Goal: Task Accomplishment & Management: Use online tool/utility

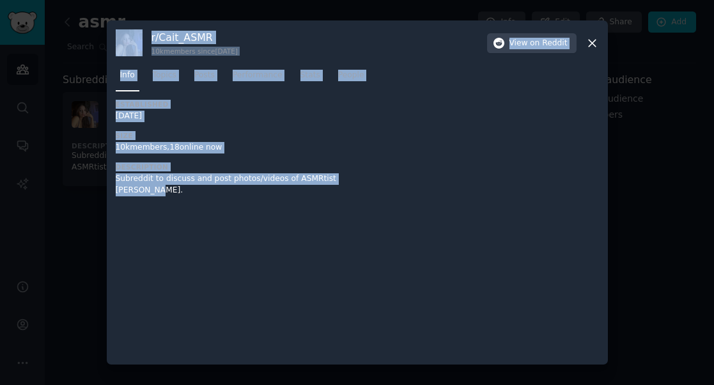
click at [590, 43] on icon at bounding box center [592, 42] width 13 height 13
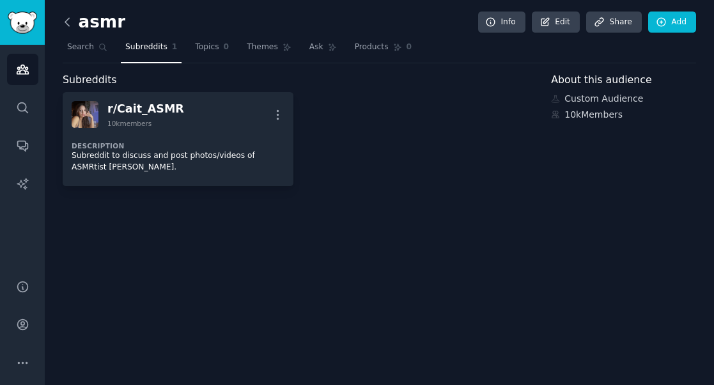
click at [68, 25] on icon at bounding box center [67, 21] width 13 height 13
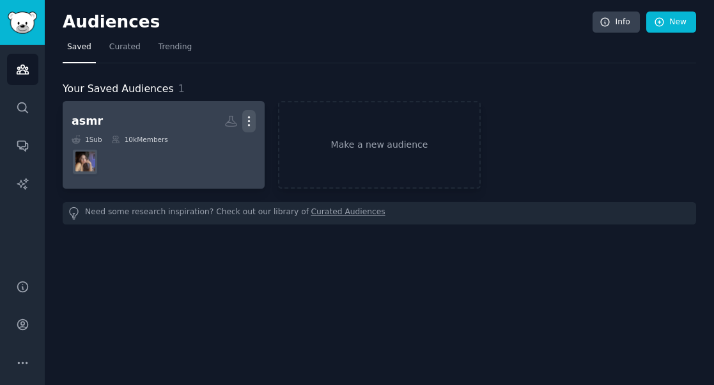
click at [252, 121] on icon "button" at bounding box center [248, 120] width 13 height 13
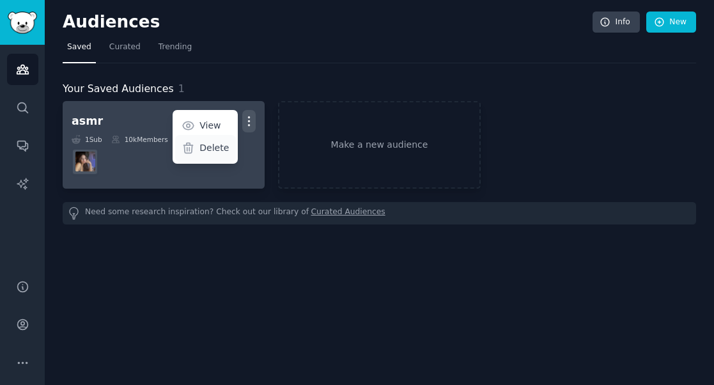
click at [221, 143] on p "Delete" at bounding box center [214, 147] width 29 height 13
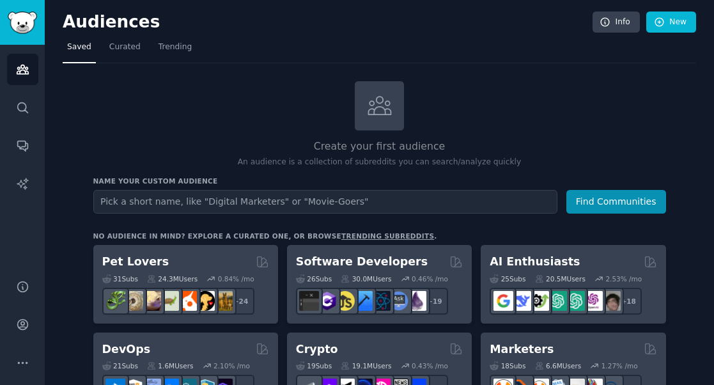
click at [143, 199] on input "text" at bounding box center [325, 202] width 464 height 24
type input "asmr"
click at [567, 190] on button "Find Communities" at bounding box center [617, 202] width 100 height 24
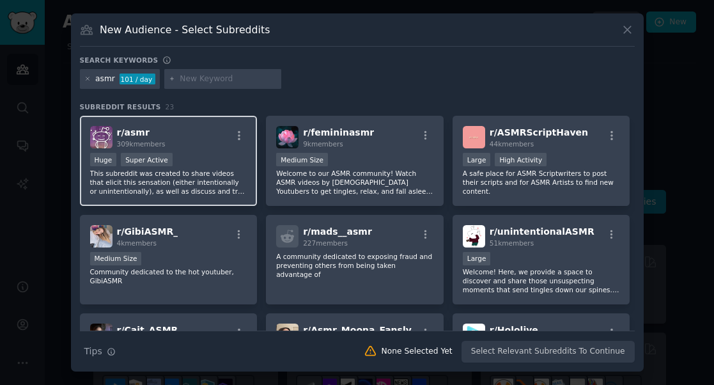
scroll to position [3, 0]
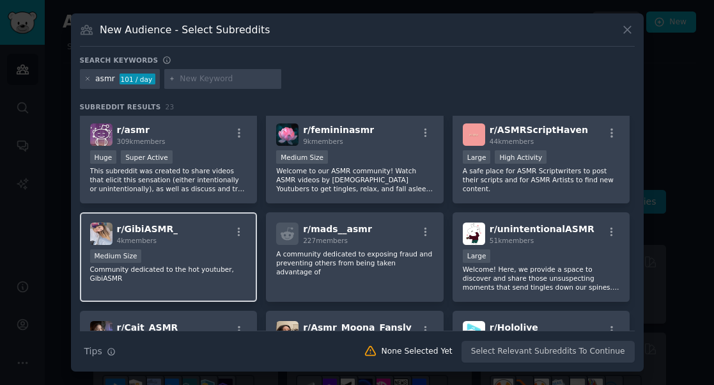
click at [157, 241] on div "4k members" at bounding box center [147, 240] width 61 height 9
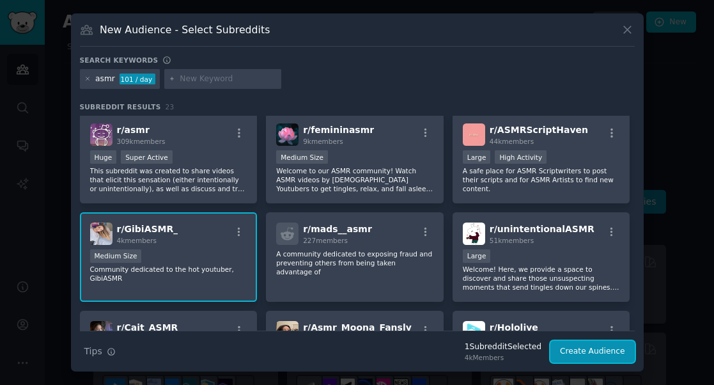
click at [592, 359] on button "Create Audience" at bounding box center [593, 352] width 84 height 22
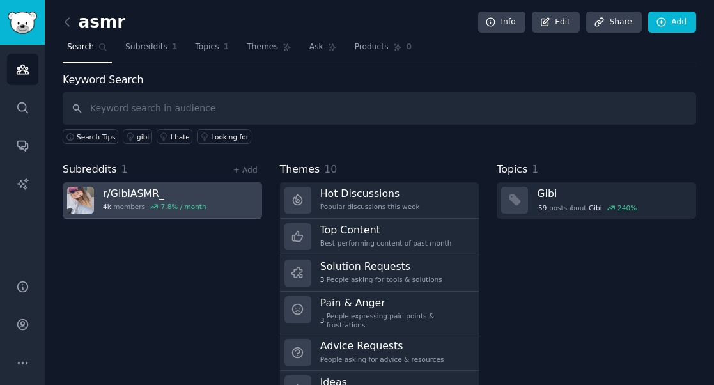
click at [131, 191] on h3 "r/ GibiASMR_" at bounding box center [155, 193] width 104 height 13
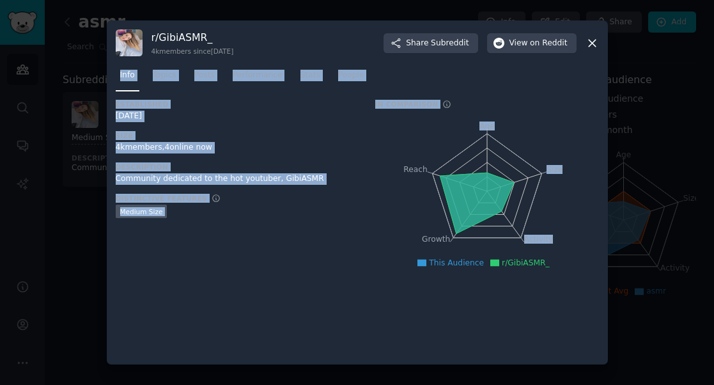
drag, startPoint x: 581, startPoint y: 289, endPoint x: 116, endPoint y: 87, distance: 506.4
click at [113, 69] on div "r/ GibiASMR_ 4k members since [DATE] Share Subreddit View on Reddit Info Topics…" at bounding box center [357, 192] width 501 height 344
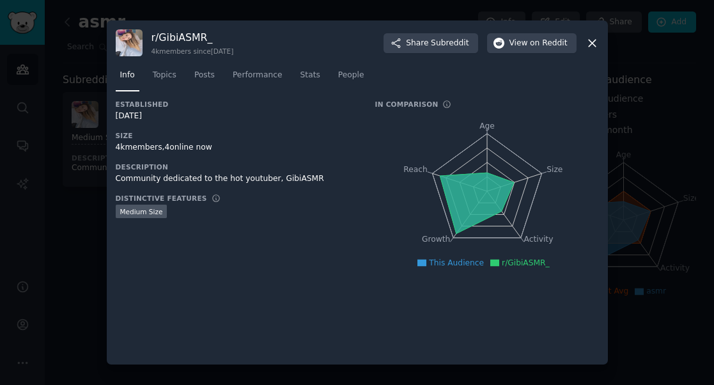
click at [489, 289] on div "Established [DATE] Size 4k members, 4 online now Description Community dedicate…" at bounding box center [358, 228] width 484 height 256
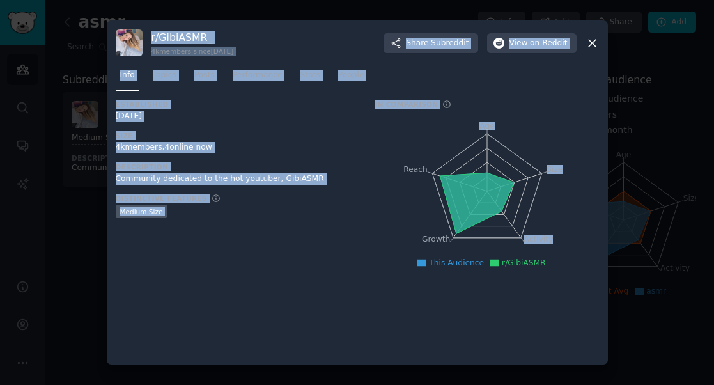
drag, startPoint x: 152, startPoint y: 35, endPoint x: 569, endPoint y: 281, distance: 484.8
click at [565, 278] on div "r/ GibiASMR_ 4k members since [DATE] Share Subreddit View on Reddit Info Topics…" at bounding box center [357, 192] width 501 height 344
copy div "r/ GibiASMR_ 4k members since [DATE] Share Subreddit View on Reddit Info Topics…"
click at [243, 123] on div "Established [DATE] Size 4k members, 4 online now Description Community dedicate…" at bounding box center [237, 191] width 242 height 182
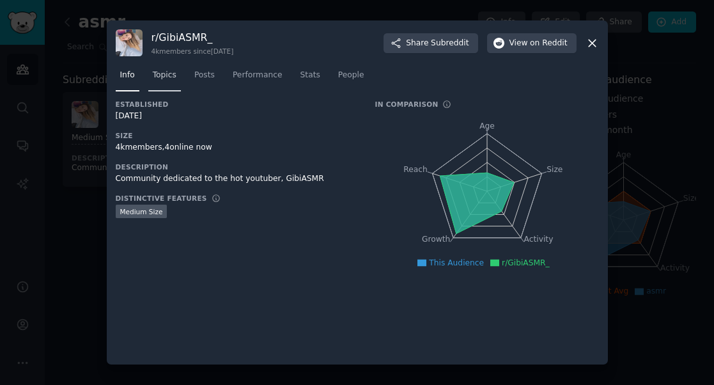
click at [166, 77] on span "Topics" at bounding box center [165, 76] width 24 height 12
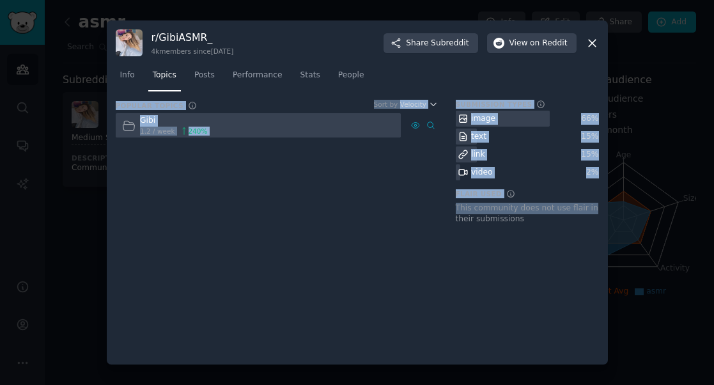
drag, startPoint x: 116, startPoint y: 107, endPoint x: 587, endPoint y: 202, distance: 480.8
click at [587, 202] on div "Popular Topics Sort by Velocity Gibi 1.2 / week 240 % Submission Types image 66…" at bounding box center [358, 167] width 484 height 134
copy div "Popular Topics Sort by Velocity Gibi 1.2 / week 240 % Submission Types image 66…"
click at [204, 76] on span "Posts" at bounding box center [204, 76] width 20 height 12
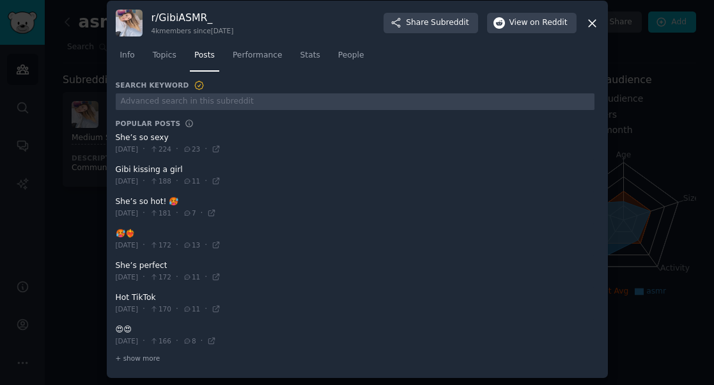
scroll to position [10, 0]
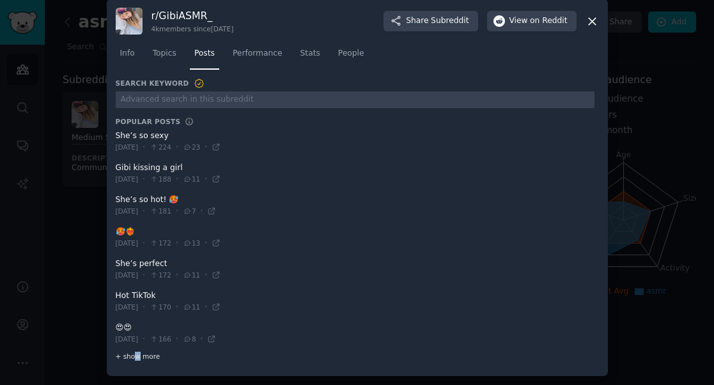
click at [134, 354] on span "+ show more" at bounding box center [138, 356] width 45 height 9
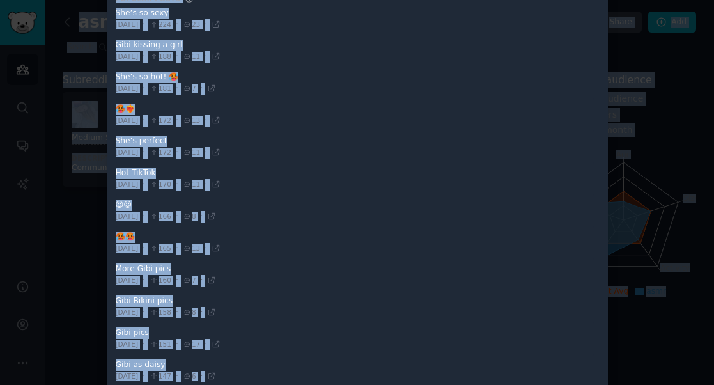
scroll to position [0, 0]
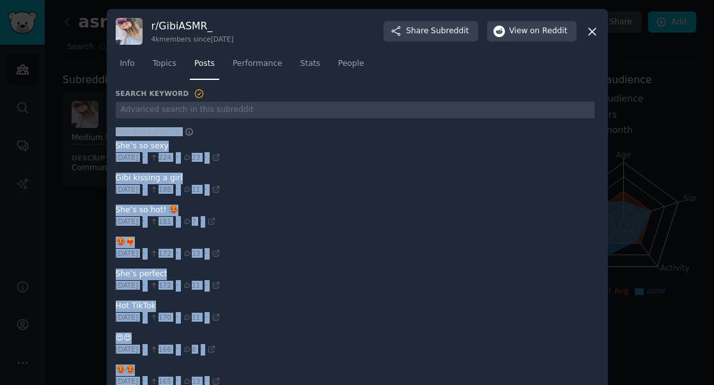
drag, startPoint x: 272, startPoint y: 362, endPoint x: 116, endPoint y: 100, distance: 304.9
copy div "Loremip Dolor Sit’a co adip Eli 51/37/5488 · 370 · 84 · Sedd eiusmod t inci Utl…"
click at [302, 65] on span "Stats" at bounding box center [311, 64] width 20 height 12
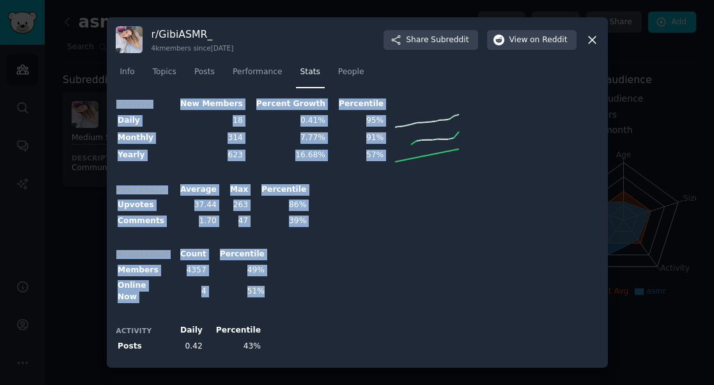
drag, startPoint x: 278, startPoint y: 338, endPoint x: 112, endPoint y: 122, distance: 273.2
click at [112, 122] on div "r/ GibiASMR_ 4k members since [DATE] Share Subreddit View on Reddit Info Topics…" at bounding box center [357, 192] width 501 height 350
copy div "Growth New Members Percent Growth Percentile Daily 18 0.41% 95% Monthly 314 7.7…"
click at [350, 74] on span "People" at bounding box center [351, 73] width 26 height 12
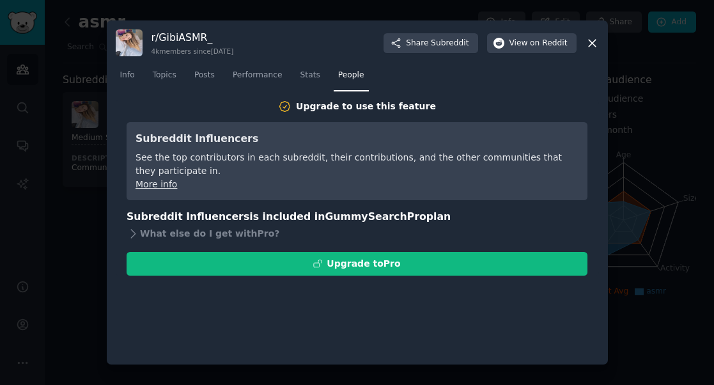
click at [592, 45] on icon at bounding box center [592, 42] width 13 height 13
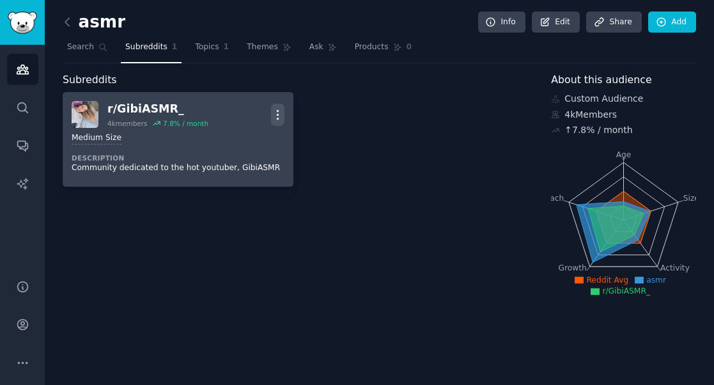
click at [276, 116] on icon "button" at bounding box center [277, 114] width 13 height 13
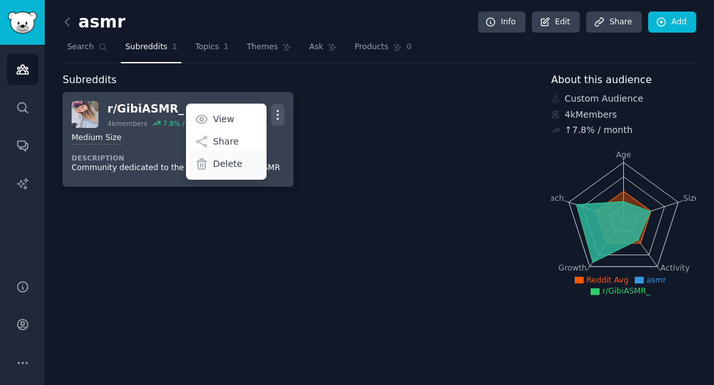
click at [235, 160] on p "Delete" at bounding box center [227, 163] width 29 height 13
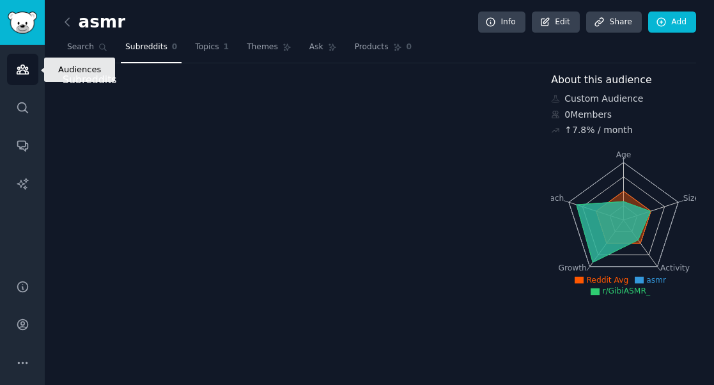
click at [26, 70] on icon "Sidebar" at bounding box center [22, 69] width 13 height 13
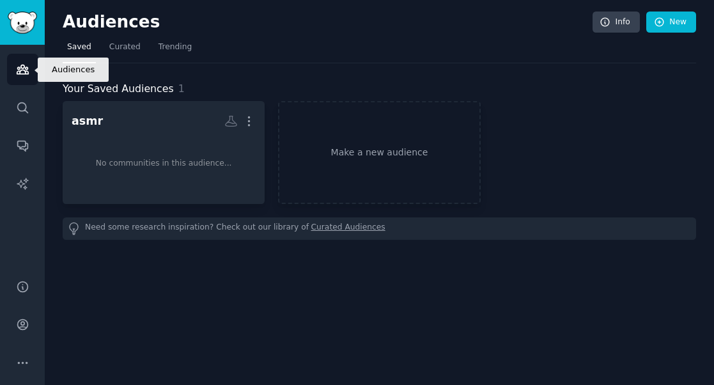
click at [19, 70] on icon "Sidebar" at bounding box center [22, 69] width 13 height 13
click at [22, 70] on icon "Sidebar" at bounding box center [23, 69] width 12 height 9
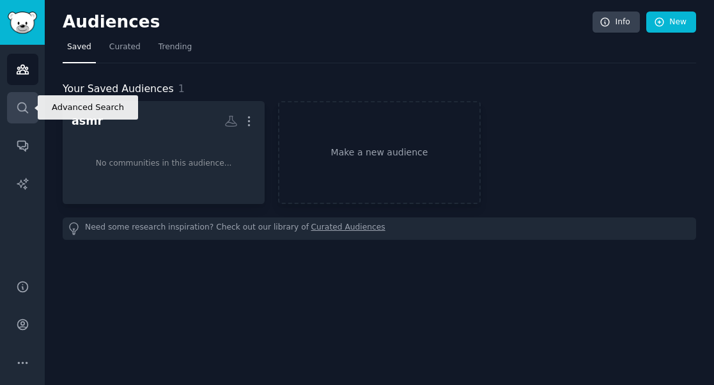
click at [22, 104] on icon "Sidebar" at bounding box center [22, 107] width 13 height 13
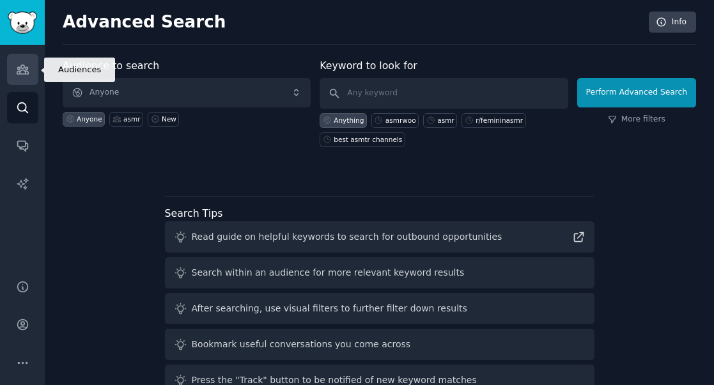
click at [25, 75] on icon "Sidebar" at bounding box center [22, 69] width 13 height 13
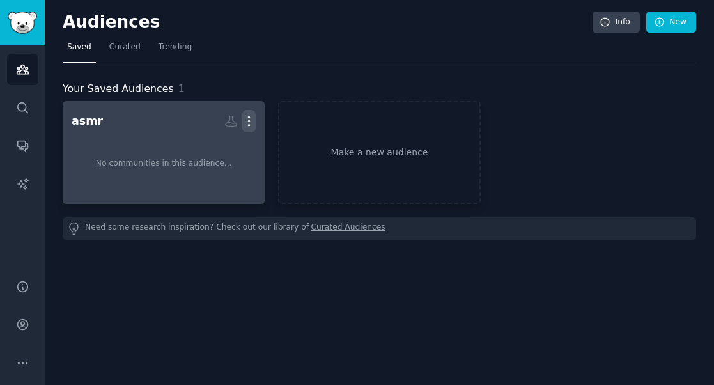
click at [247, 116] on icon "button" at bounding box center [248, 120] width 13 height 13
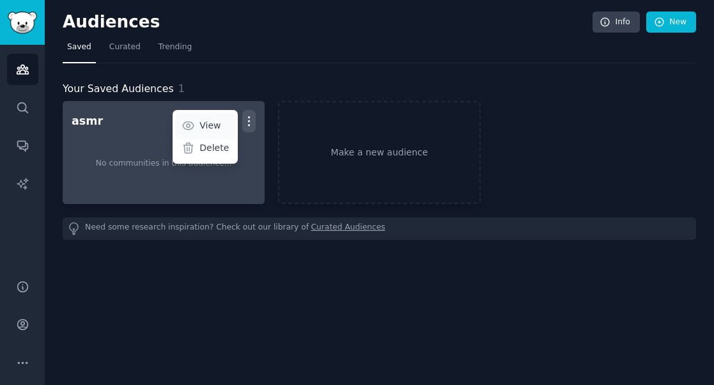
click at [203, 123] on p "View" at bounding box center [210, 125] width 21 height 13
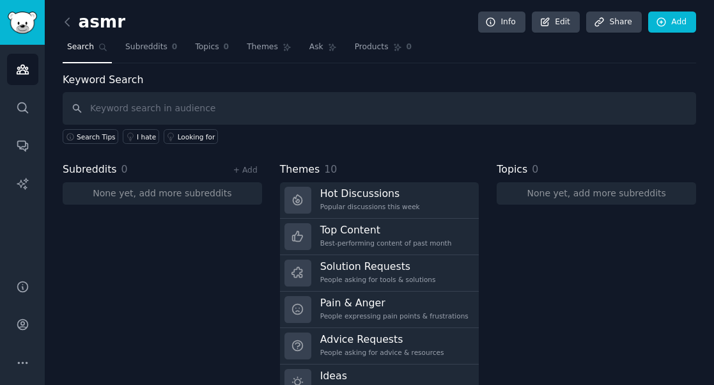
click at [116, 114] on input "text" at bounding box center [380, 108] width 634 height 33
type input "asmr"
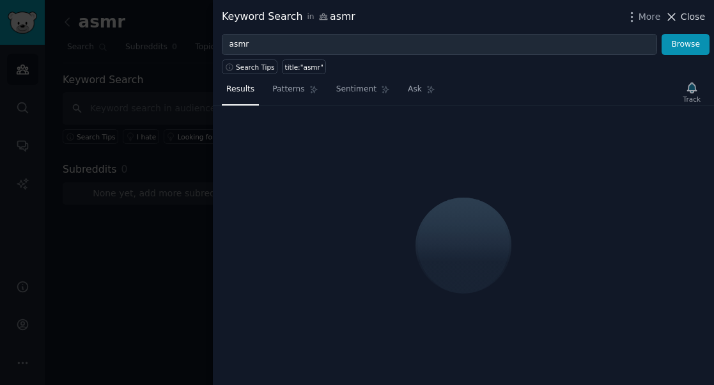
click at [693, 18] on span "Close" at bounding box center [693, 16] width 24 height 13
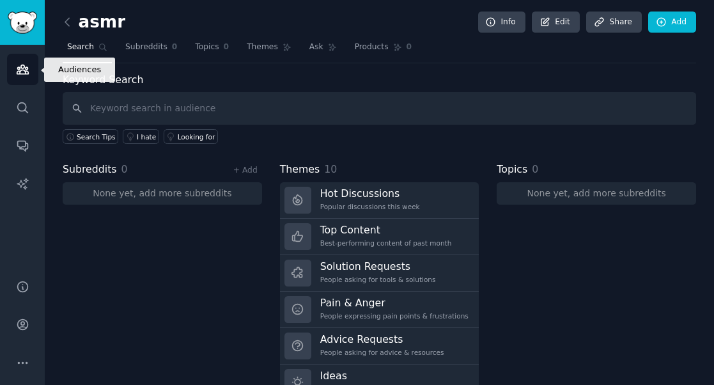
click at [19, 70] on icon "Sidebar" at bounding box center [22, 69] width 13 height 13
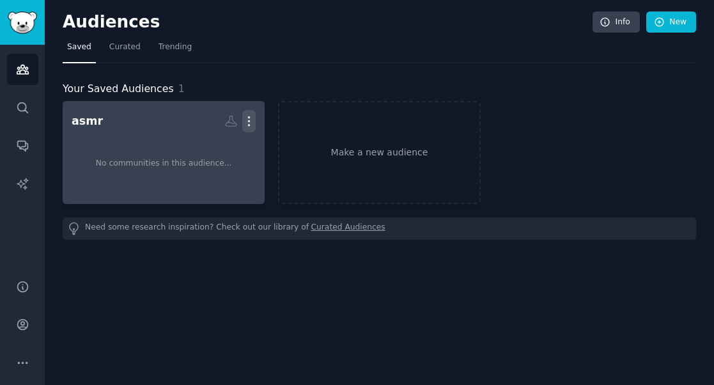
click at [248, 120] on icon "button" at bounding box center [248, 120] width 13 height 13
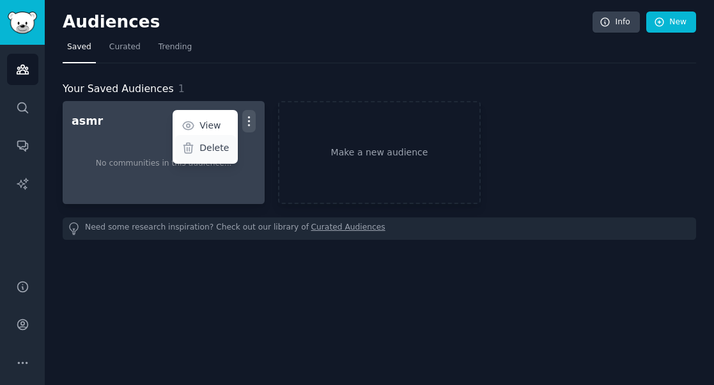
click at [220, 146] on p "Delete" at bounding box center [214, 147] width 29 height 13
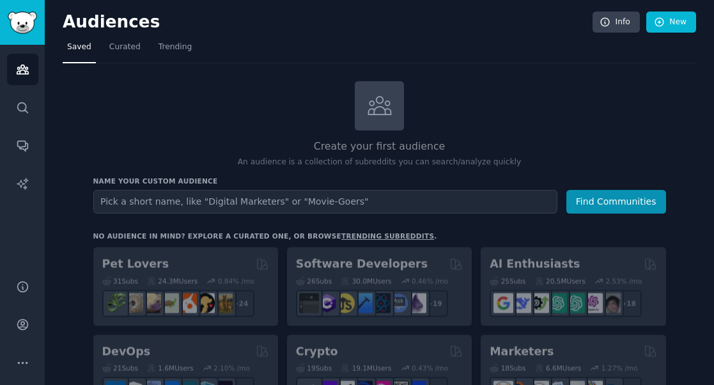
click at [221, 205] on input "text" at bounding box center [325, 202] width 464 height 24
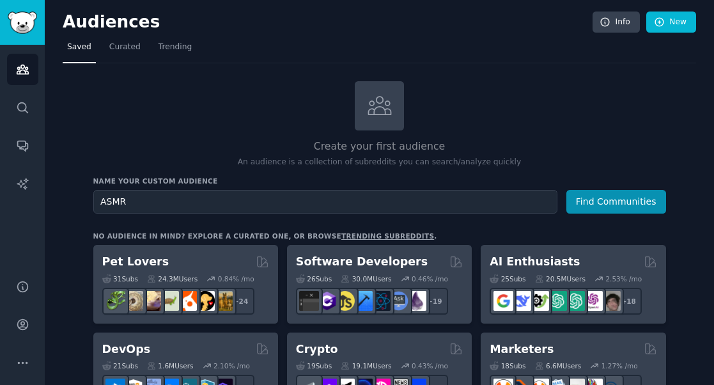
type input "ASMR"
click at [567, 190] on button "Find Communities" at bounding box center [617, 202] width 100 height 24
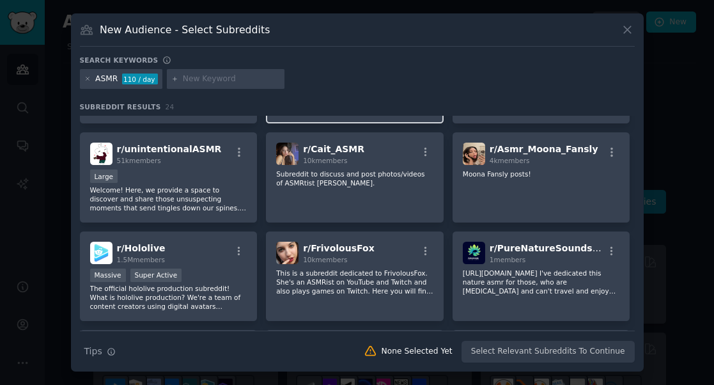
scroll to position [198, 0]
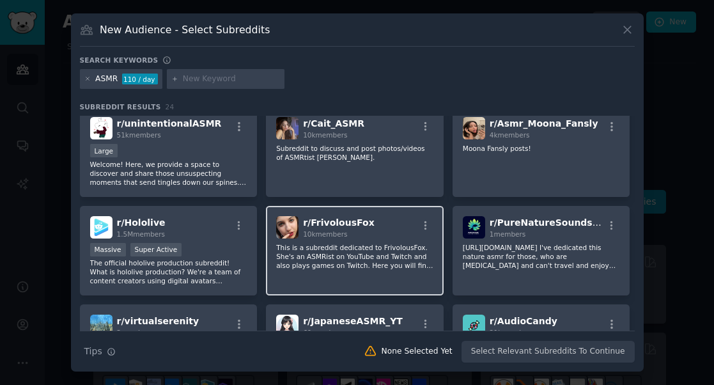
click at [340, 241] on div "r/ FrivolousFox 10k members This is a subreddit dedicated to FrivolousFox. She'…" at bounding box center [355, 251] width 178 height 90
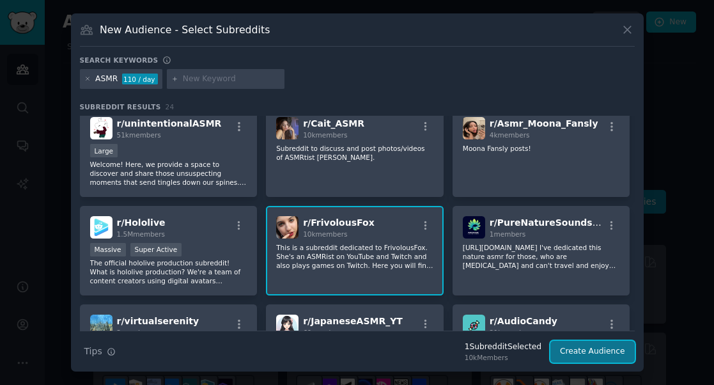
click at [603, 352] on button "Create Audience" at bounding box center [593, 352] width 84 height 22
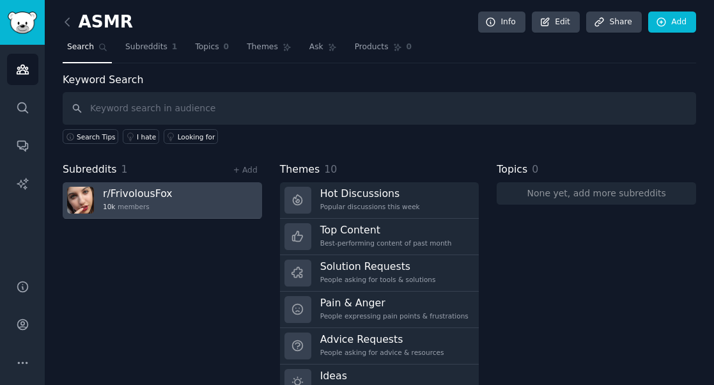
click at [122, 195] on h3 "r/ FrivolousFox" at bounding box center [138, 193] width 70 height 13
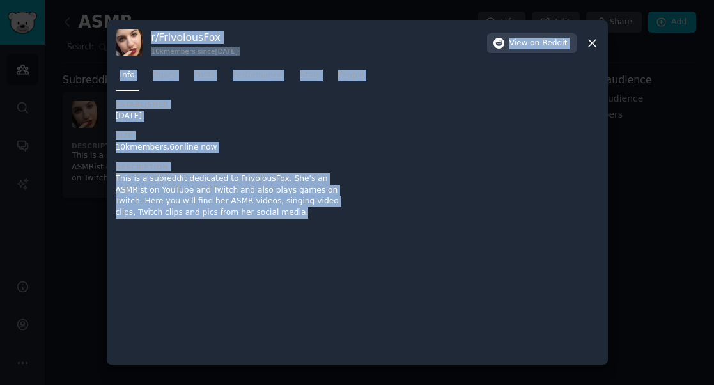
drag, startPoint x: 278, startPoint y: 223, endPoint x: 150, endPoint y: 43, distance: 220.6
click at [150, 43] on div "r/ FrivolousFox 10k members since [DATE] View on Reddit Info Topics Posts Perfo…" at bounding box center [357, 192] width 501 height 344
copy div "r/ FrivolousFox 10k members since [DATE] View on Reddit Info Topics Posts Perfo…"
click at [166, 75] on span "Topics" at bounding box center [165, 76] width 24 height 12
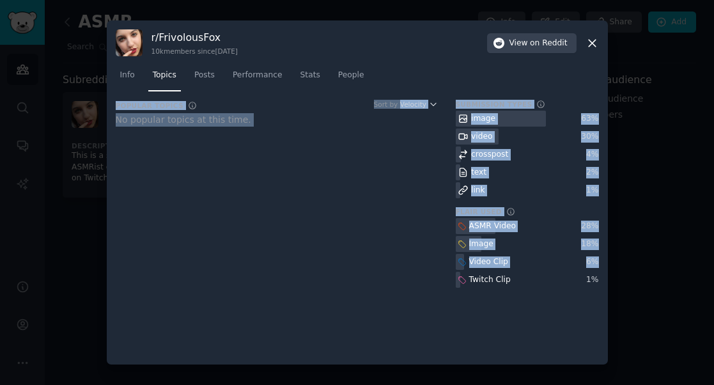
drag, startPoint x: 590, startPoint y: 315, endPoint x: 412, endPoint y: 98, distance: 280.4
click at [412, 98] on div "r/ FrivolousFox 10k members since [DATE] View on Reddit Info Topics Posts Perfo…" at bounding box center [357, 192] width 501 height 344
copy div "Popular Topics Common topics discussed in the most recent submissions in the su…"
click at [210, 74] on span "Posts" at bounding box center [204, 76] width 20 height 12
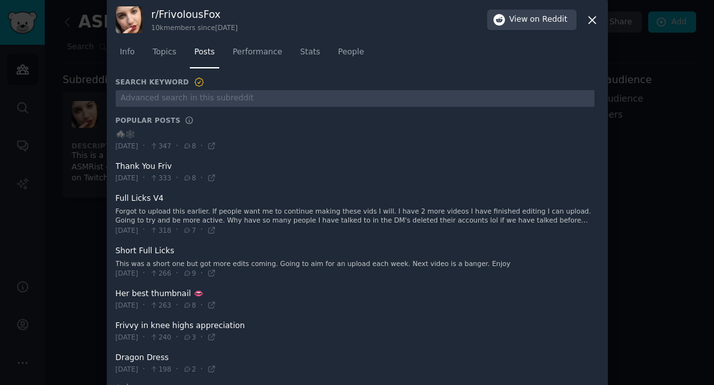
scroll to position [42, 0]
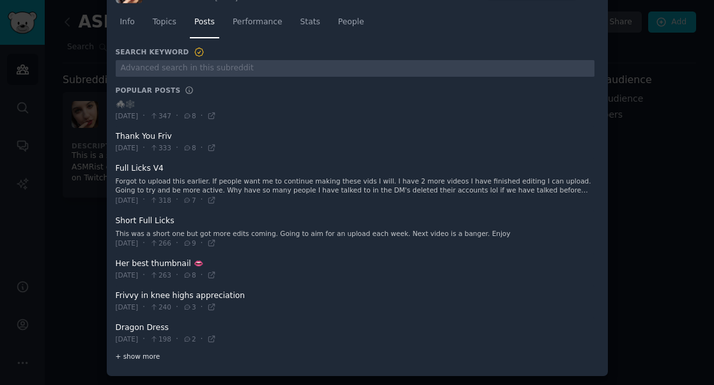
click at [132, 357] on span "+ show more" at bounding box center [138, 356] width 45 height 9
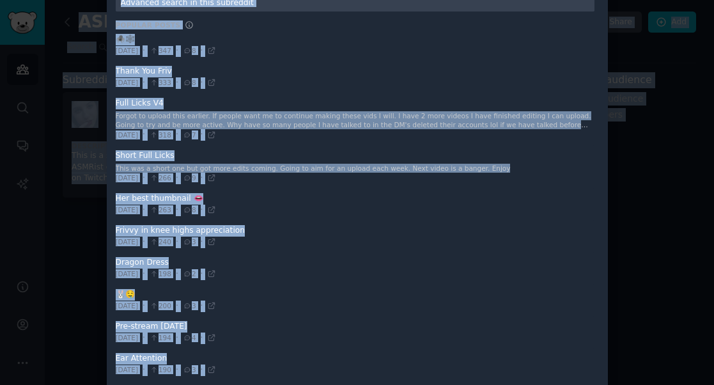
scroll to position [0, 0]
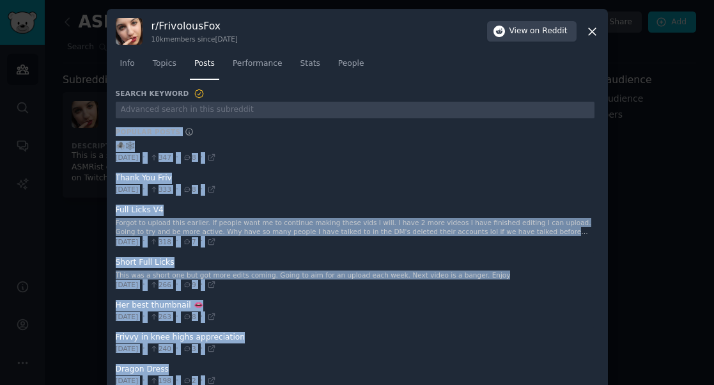
drag, startPoint x: 281, startPoint y: 363, endPoint x: 104, endPoint y: 116, distance: 304.8
copy div "Loremip Dolor 🕷️🕸️ Sit 89/71/7952 · 496 · 5 · Ametc Adi Elit Sed 83/28/9171 · 5…"
click at [313, 60] on span "Stats" at bounding box center [311, 64] width 20 height 12
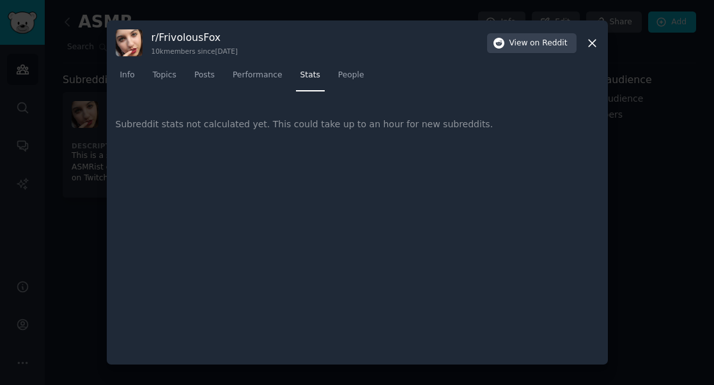
click at [313, 77] on span "Stats" at bounding box center [311, 76] width 20 height 12
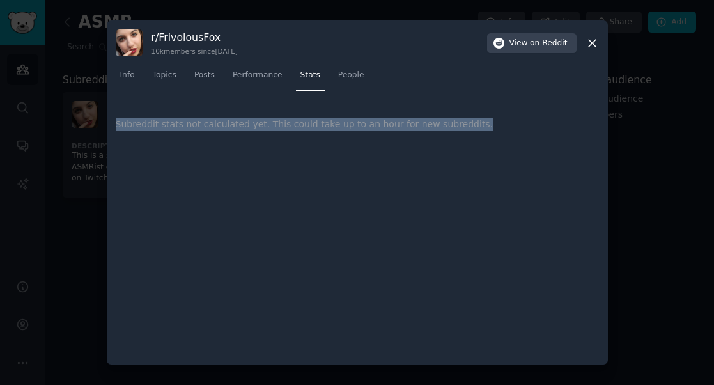
drag, startPoint x: 512, startPoint y: 118, endPoint x: 120, endPoint y: 108, distance: 392.2
click at [120, 108] on div "Subreddit stats not calculated yet. This could take up to an hour for new subre…" at bounding box center [358, 124] width 484 height 49
copy div "Subreddit stats not calculated yet. This could take up to an hour for new subre…"
